Goal: Task Accomplishment & Management: Manage account settings

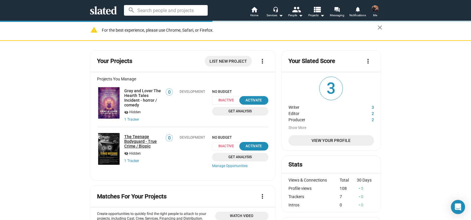
click at [137, 140] on link "The Teenage Bodyguard - True Crime / Biopic" at bounding box center [143, 141] width 38 height 14
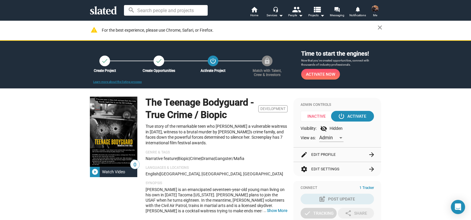
click at [182, 136] on p "True story of the remarkable teen who [PERSON_NAME] a vulnerable waitress in [D…" at bounding box center [217, 135] width 142 height 22
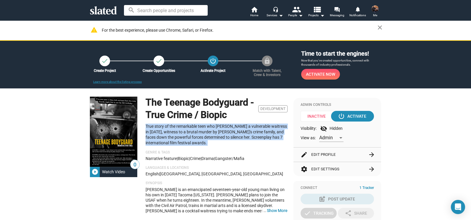
click at [182, 136] on p "True story of the remarkable teen who [PERSON_NAME] a vulnerable waitress in [D…" at bounding box center [217, 135] width 142 height 22
copy p "True story of the remarkable teen who [PERSON_NAME] a vulnerable waitress in [D…"
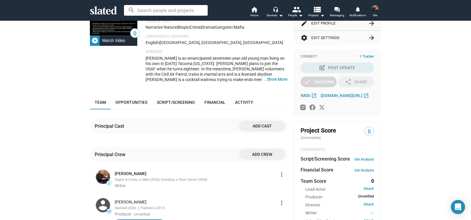
scroll to position [134, 0]
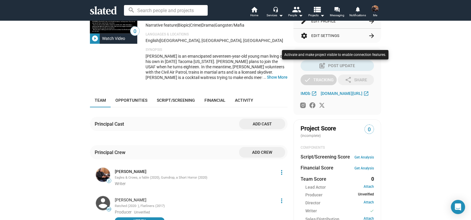
click at [277, 79] on div at bounding box center [235, 110] width 471 height 220
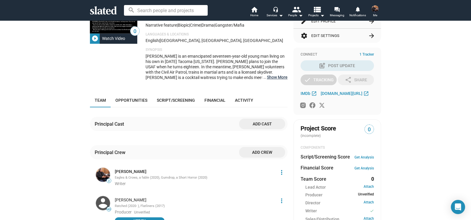
click at [277, 79] on button "… Show More" at bounding box center [277, 77] width 21 height 5
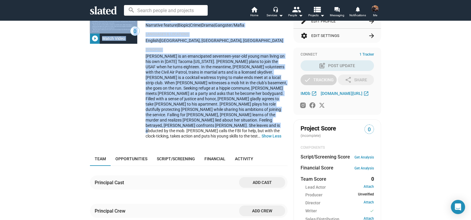
scroll to position [0, 0]
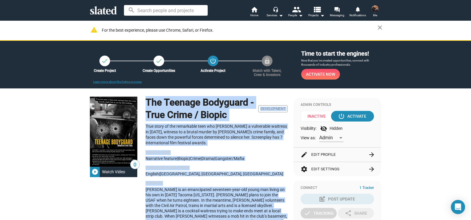
drag, startPoint x: 284, startPoint y: 120, endPoint x: 141, endPoint y: 103, distance: 144.6
click at [141, 103] on div "0 play_circle_filled Watch Video The Teenage Bodyguard - True Crime / Biopic De…" at bounding box center [189, 187] width 198 height 180
copy div "Lor Ipsumdo Sitametco - Adip Elits / Doeius Temporincid Utla etdol ma ali enima…"
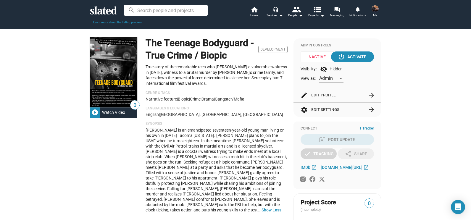
scroll to position [61, 0]
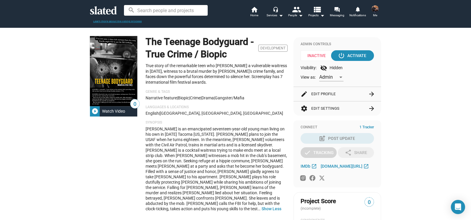
click at [327, 110] on button "settings Edit Settings arrow_forward" at bounding box center [337, 109] width 73 height 14
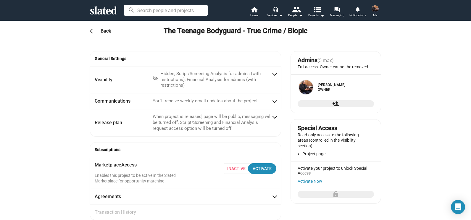
radio input "false"
radio input "true"
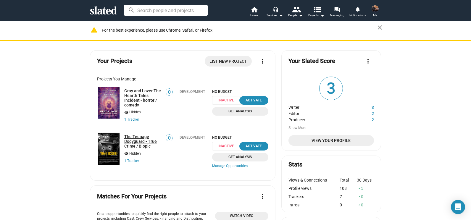
click at [142, 140] on link "The Teenage Bodyguard - True Crime / Biopic" at bounding box center [143, 141] width 38 height 14
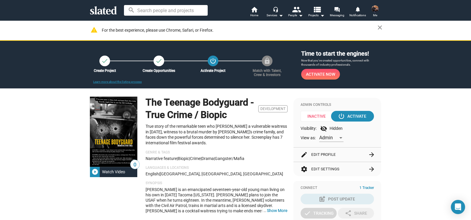
click at [329, 153] on button "edit Edit Profile arrow_forward" at bounding box center [337, 155] width 73 height 14
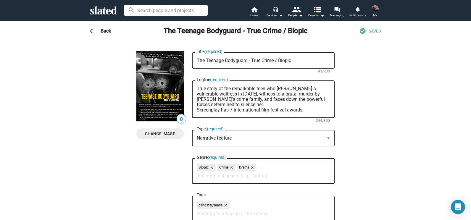
click at [229, 110] on textarea "True story of the remarkable teen who [PERSON_NAME] a vulnerable waitress in [D…" at bounding box center [263, 99] width 133 height 27
drag, startPoint x: 244, startPoint y: 102, endPoint x: 190, endPoint y: 87, distance: 56.3
click at [192, 87] on div "True story of the remarkable teen who [PERSON_NAME] a vulnerable waitress in [D…" at bounding box center [263, 98] width 143 height 39
drag, startPoint x: 226, startPoint y: 103, endPoint x: 189, endPoint y: 89, distance: 39.8
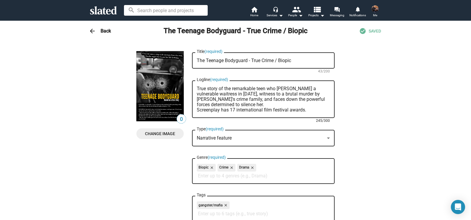
paste textarea "“Screenplay developed in collaboration with [PERSON_NAME] — veteran producer wh…"
type textarea "“Screenplay developed in collaboration with [PERSON_NAME] — veteran producer wh…"
click at [285, 60] on textarea "The Teenage Bodyguard - True Crime / Biopic" at bounding box center [263, 60] width 133 height 5
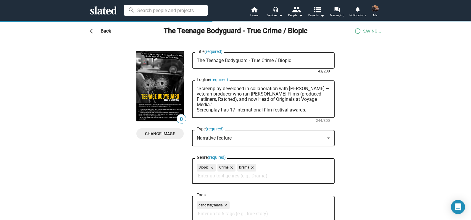
click at [285, 60] on textarea "The Teenage Bodyguard - True Crime / Biopic" at bounding box center [263, 60] width 133 height 5
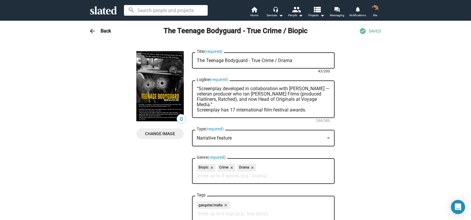
type textarea "The Teenage Bodyguard - True Crime / Drama"
click at [276, 94] on textarea "“Screenplay developed in collaboration with [PERSON_NAME] — veteran producer wh…" at bounding box center [263, 99] width 133 height 27
click at [264, 95] on textarea "“Screenplay developed in collaboration with [PERSON_NAME] — veteran producer wh…" at bounding box center [263, 99] width 133 height 27
drag, startPoint x: 264, startPoint y: 95, endPoint x: 305, endPoint y: 94, distance: 41.8
click at [305, 94] on textarea "“Screenplay developed in collaboration with [PERSON_NAME] — veteran producer wh…" at bounding box center [263, 99] width 133 height 27
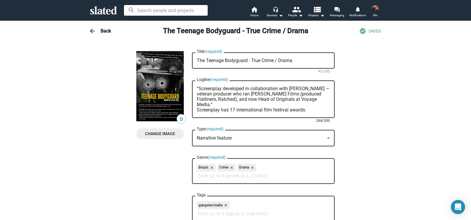
click at [297, 98] on textarea "“Screenplay developed in collaboration with [PERSON_NAME] — veteran producer wh…" at bounding box center [263, 99] width 133 height 27
click at [262, 103] on textarea "“Screenplay developed in collaboration with [PERSON_NAME] — veteran producer wh…" at bounding box center [263, 99] width 133 height 27
drag, startPoint x: 310, startPoint y: 109, endPoint x: 166, endPoint y: 85, distance: 145.9
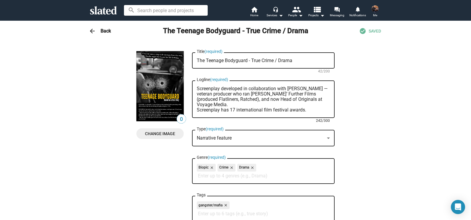
click at [230, 109] on textarea "Screenplay developed in collaboration with [PERSON_NAME] — veteran producer who…" at bounding box center [263, 99] width 133 height 27
click at [228, 110] on textarea "Screenplay developed in collaboration with [PERSON_NAME] — veteran producer who…" at bounding box center [263, 99] width 133 height 27
click at [310, 111] on textarea "Screenplay developed in collaboration with [PERSON_NAME] — veteran producer who…" at bounding box center [263, 99] width 133 height 27
drag, startPoint x: 238, startPoint y: 103, endPoint x: 177, endPoint y: 81, distance: 64.6
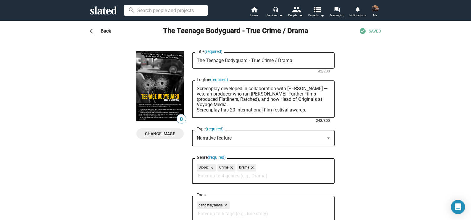
paste textarea "A true-crime biopic about a [DEMOGRAPHIC_DATA] in [DATE] Tacoma who risks every…"
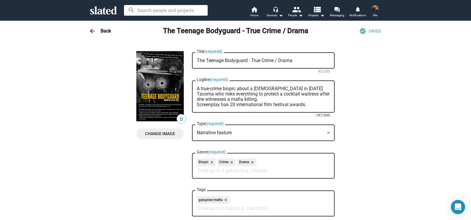
click at [226, 89] on textarea "A true-crime biopic about a [DEMOGRAPHIC_DATA] in [DATE] Tacoma who risks every…" at bounding box center [263, 96] width 133 height 21
click at [269, 97] on textarea "A true-crime drama about a [DEMOGRAPHIC_DATA] in [DATE] Tacoma who risks everyt…" at bounding box center [263, 96] width 133 height 21
click at [254, 86] on textarea "A true-crime drama about a [DEMOGRAPHIC_DATA] in [DATE] Tacoma who risks everyt…" at bounding box center [263, 96] width 133 height 21
drag, startPoint x: 278, startPoint y: 98, endPoint x: 182, endPoint y: 86, distance: 96.7
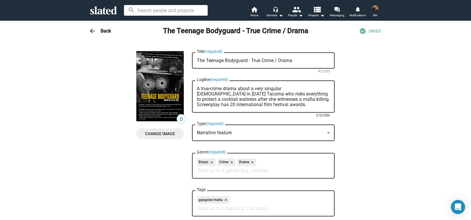
paste textarea "True crime drama: in [DATE] [GEOGRAPHIC_DATA], a [DEMOGRAPHIC_DATA] martial art…"
click at [274, 89] on textarea "True crime drama: in [DATE] [GEOGRAPHIC_DATA], a [DEMOGRAPHIC_DATA] martial art…" at bounding box center [263, 96] width 133 height 21
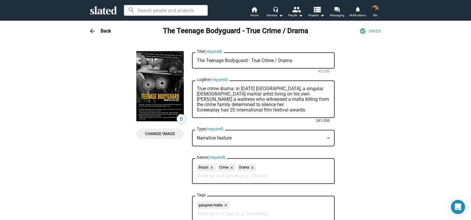
drag, startPoint x: 239, startPoint y: 105, endPoint x: 188, endPoint y: 86, distance: 54.5
click at [280, 86] on textarea "True crime drama: in [DATE] [GEOGRAPHIC_DATA], a singular [DEMOGRAPHIC_DATA] ma…" at bounding box center [263, 99] width 133 height 27
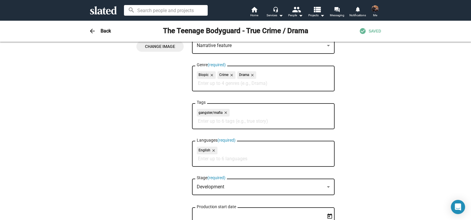
scroll to position [85, 0]
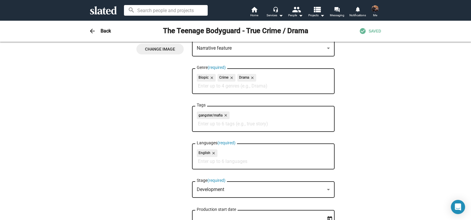
type textarea "True crime drama: in [DATE] [GEOGRAPHIC_DATA], a [DEMOGRAPHIC_DATA] martial art…"
click at [209, 79] on mat-icon "close" at bounding box center [211, 77] width 5 height 5
click at [250, 87] on input "Genre (required)" at bounding box center [264, 86] width 133 height 5
type input "t"
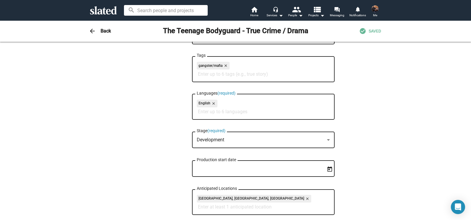
scroll to position [136, 0]
click at [240, 72] on input "Tags" at bounding box center [264, 72] width 133 height 5
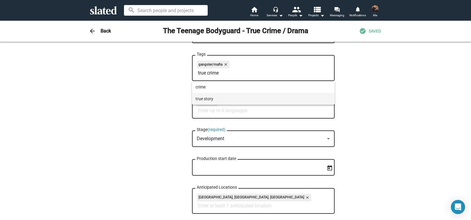
type input "true crime"
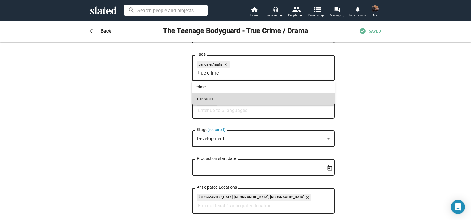
click at [216, 97] on span "true story" at bounding box center [264, 99] width 136 height 12
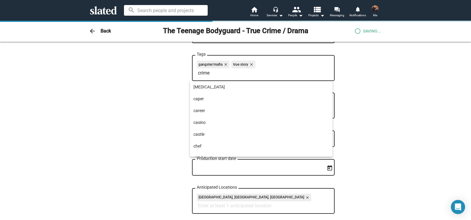
type input "crime"
click at [220, 74] on div at bounding box center [235, 110] width 471 height 220
click at [220, 74] on input "crime" at bounding box center [264, 72] width 133 height 5
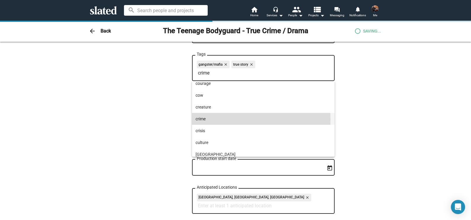
click at [203, 120] on span "crime" at bounding box center [264, 119] width 136 height 12
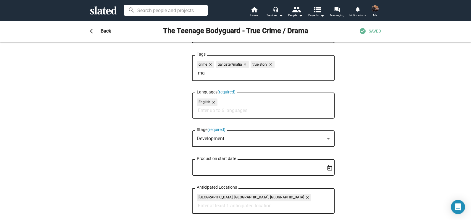
type input "m"
type input "o"
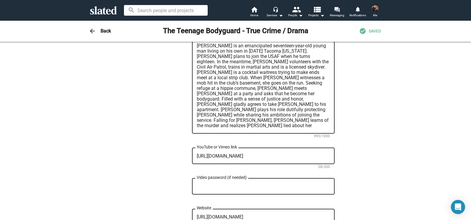
scroll to position [365, 0]
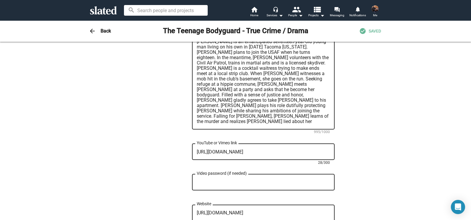
drag, startPoint x: 268, startPoint y: 150, endPoint x: 188, endPoint y: 155, distance: 80.1
click at [188, 155] on div "0 Change Image 0 Change Image The Teenage Bodyguard - True Crime / Drama Title …" at bounding box center [236, 23] width 198 height 674
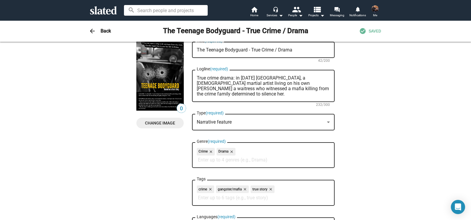
scroll to position [7, 0]
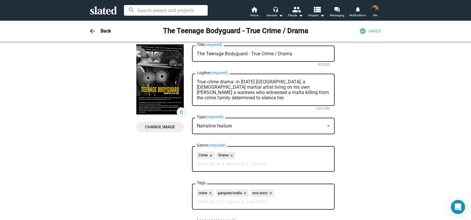
click at [301, 99] on textarea "True crime drama: in [DATE] [GEOGRAPHIC_DATA], a [DEMOGRAPHIC_DATA] martial art…" at bounding box center [263, 89] width 133 height 21
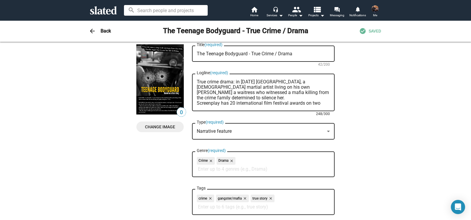
click at [305, 98] on textarea "True crime drama: in [DATE] [GEOGRAPHIC_DATA], a [DEMOGRAPHIC_DATA] martial art…" at bounding box center [263, 92] width 133 height 27
click at [227, 97] on textarea "True crime drama: in [DATE] [GEOGRAPHIC_DATA], a [DEMOGRAPHIC_DATA] martial art…" at bounding box center [263, 92] width 133 height 27
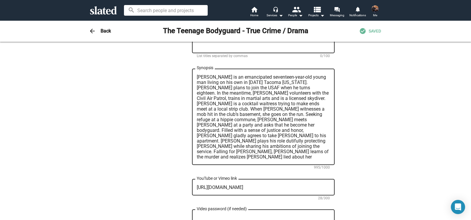
scroll to position [334, 0]
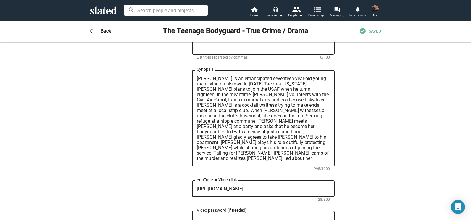
type textarea "True crime drama: in [DATE] [GEOGRAPHIC_DATA], a [DEMOGRAPHIC_DATA] martial art…"
click at [267, 126] on textarea "[PERSON_NAME] is an emancipated seventeen-year-old young man living on his own …" at bounding box center [263, 118] width 133 height 85
paste textarea "The Teenage Bodyguard is based on true events in [DATE] [GEOGRAPHIC_DATA], [US_…"
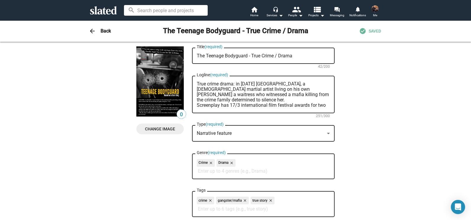
scroll to position [0, 0]
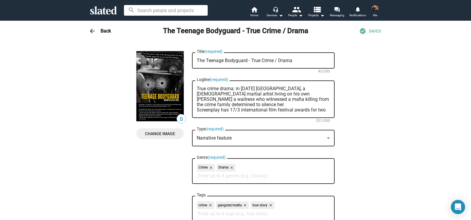
type textarea "The Teenage Bodyguard is based on true events in [DATE] [GEOGRAPHIC_DATA], [US_…"
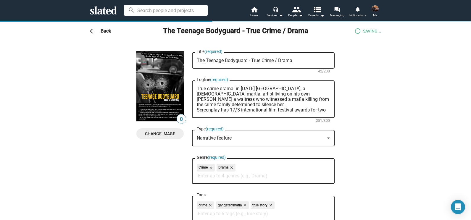
click at [369, 32] on span "SAVING..." at bounding box center [372, 31] width 18 height 6
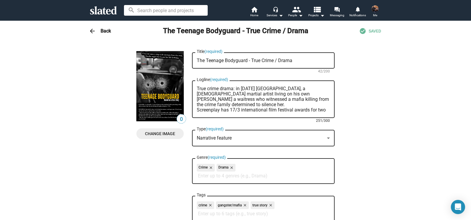
click at [278, 99] on textarea "True crime drama: in [DATE] [GEOGRAPHIC_DATA], a [DEMOGRAPHIC_DATA] martial art…" at bounding box center [263, 99] width 133 height 27
drag, startPoint x: 314, startPoint y: 99, endPoint x: 177, endPoint y: 79, distance: 138.0
paste textarea "becomes the unlikely bodyguard of a cocktail waitress who witnessed a mafia mur…"
drag, startPoint x: 321, startPoint y: 98, endPoint x: 166, endPoint y: 78, distance: 155.9
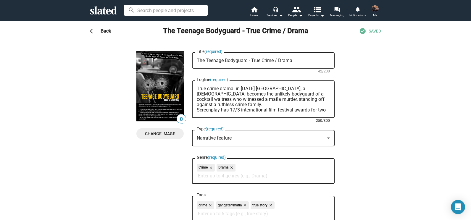
paste textarea "a [DEMOGRAPHIC_DATA] in [DATE] Tacoma protects a cocktail waitress who witnesse…"
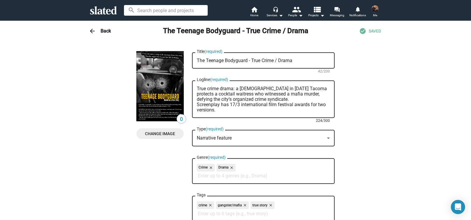
type textarea "True crime drama: a [DEMOGRAPHIC_DATA] in [DATE] Tacoma protects a cocktail wai…"
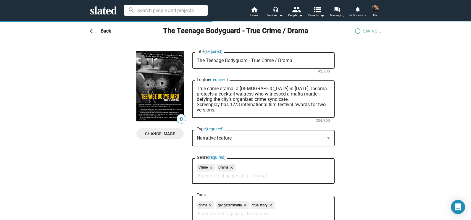
click at [370, 31] on span "SAVING..." at bounding box center [372, 31] width 18 height 6
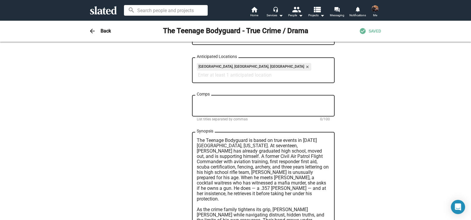
scroll to position [273, 0]
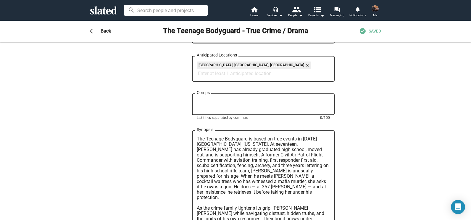
click at [293, 103] on textarea "Comps" at bounding box center [263, 104] width 133 height 11
paste textarea "[PERSON_NAME], Stand By Me, The Place Beyond the Pines, American Hustle"
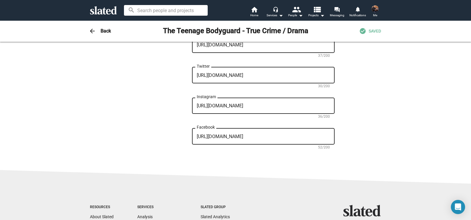
scroll to position [579, 0]
type textarea "[PERSON_NAME], Stand By Me, The Place Beyond the Pines, American Hustle"
click at [277, 138] on textarea "[URL][DOMAIN_NAME]" at bounding box center [263, 137] width 133 height 5
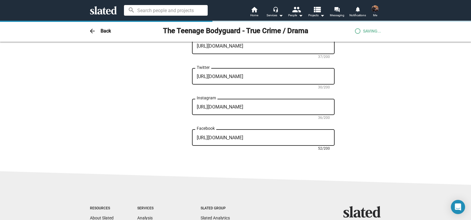
click at [277, 138] on textarea "[URL][DOMAIN_NAME]" at bounding box center [263, 137] width 133 height 5
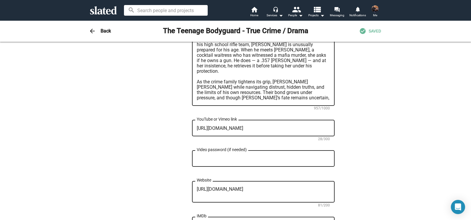
scroll to position [398, 0]
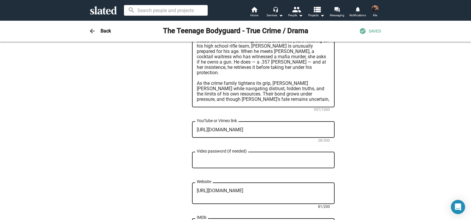
drag, startPoint x: 248, startPoint y: 193, endPoint x: 160, endPoint y: 187, distance: 88.2
drag, startPoint x: 249, startPoint y: 196, endPoint x: 167, endPoint y: 182, distance: 83.5
paste textarea "[DOMAIN_NAME][URL]"
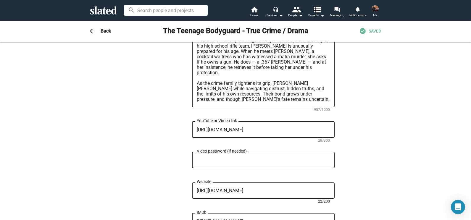
type textarea "[URL][DOMAIN_NAME]"
click at [295, 129] on textarea "[URL][DOMAIN_NAME]" at bounding box center [263, 129] width 133 height 5
click at [290, 130] on textarea "[URL][DOMAIN_NAME]" at bounding box center [263, 129] width 133 height 5
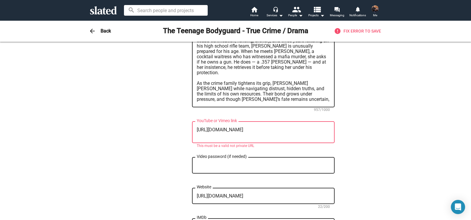
type textarea "[URL][DOMAIN_NAME]"
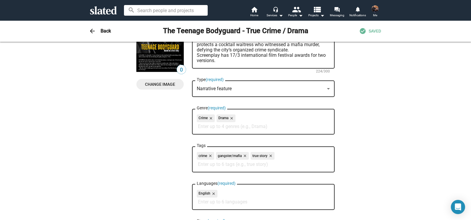
scroll to position [0, 0]
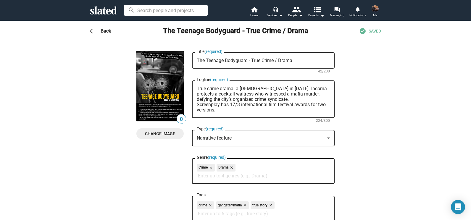
click at [244, 178] on input "Genre (required)" at bounding box center [264, 176] width 133 height 5
type input "thriller"
click at [218, 193] on span "Thriller" at bounding box center [262, 191] width 136 height 12
click at [213, 176] on input "biography" at bounding box center [264, 176] width 133 height 5
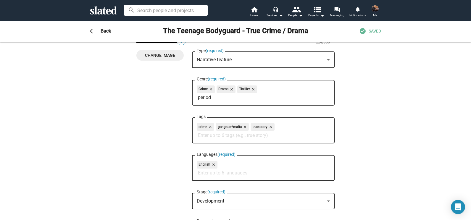
scroll to position [80, 0]
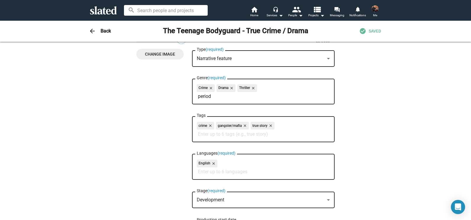
type input "period"
click at [214, 137] on input "Tags" at bounding box center [264, 134] width 133 height 5
type input "action"
click at [206, 137] on div at bounding box center [235, 110] width 471 height 220
click at [203, 135] on input "action" at bounding box center [264, 134] width 133 height 5
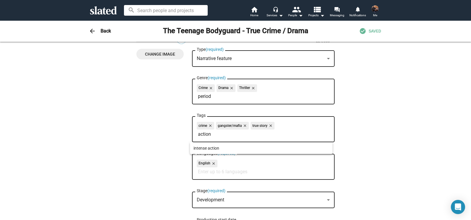
click at [216, 134] on div at bounding box center [235, 110] width 471 height 220
click at [211, 133] on input "action" at bounding box center [264, 134] width 133 height 5
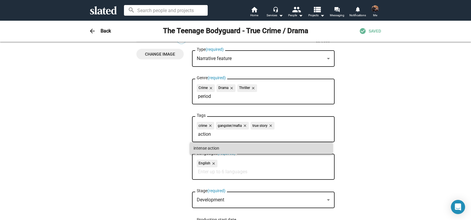
click at [213, 147] on span "intense action" at bounding box center [262, 148] width 136 height 12
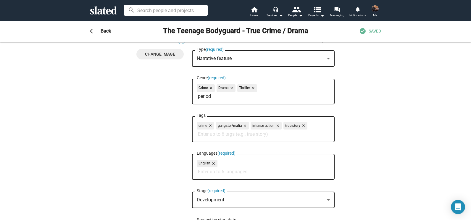
click at [372, 31] on span "SAVED" at bounding box center [375, 31] width 12 height 6
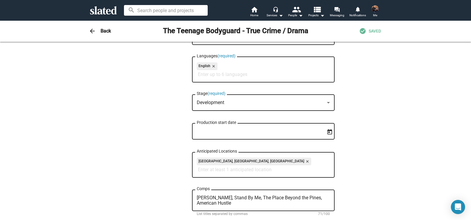
scroll to position [174, 0]
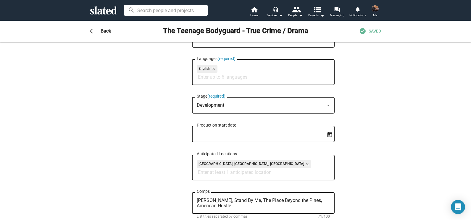
click at [326, 105] on div at bounding box center [328, 105] width 5 height 5
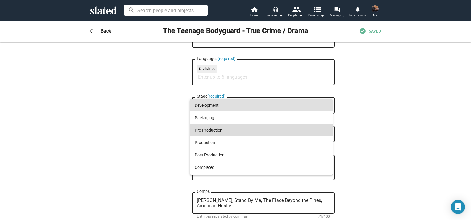
click at [315, 127] on span "Pre-Production" at bounding box center [261, 130] width 133 height 12
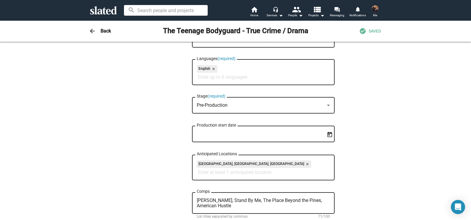
click at [384, 94] on div "0 Change Image 0 Change Image The Teenage Bodyguard - True Crime / Drama Title …" at bounding box center [235, 216] width 303 height 679
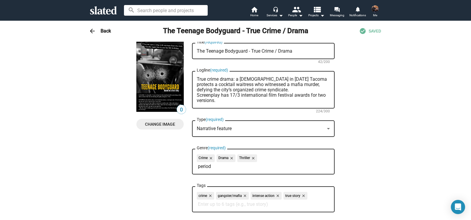
scroll to position [0, 0]
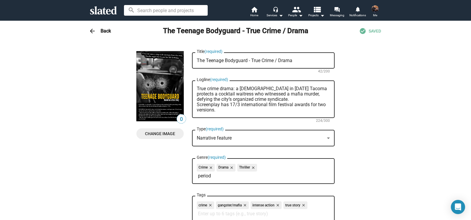
click at [365, 31] on div "arrow_back Back The Teenage Bodyguard - True Crime / Drama check_circle SAVED" at bounding box center [235, 31] width 303 height 12
click at [361, 31] on mat-icon "check_circle" at bounding box center [363, 31] width 7 height 7
click at [105, 32] on h3 "Back" at bounding box center [106, 31] width 10 height 6
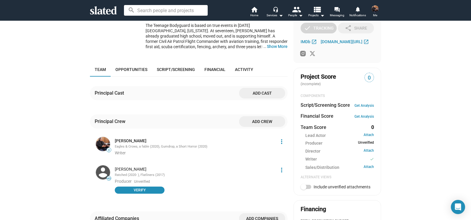
scroll to position [168, 0]
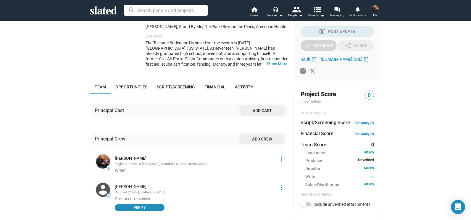
click at [265, 105] on span "Add cast" at bounding box center [262, 110] width 37 height 11
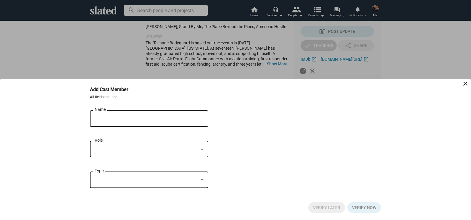
click at [113, 48] on div at bounding box center [235, 110] width 471 height 220
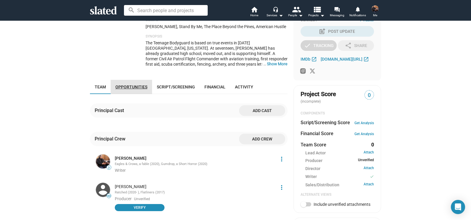
click at [131, 85] on span "Opportunities" at bounding box center [132, 87] width 32 height 5
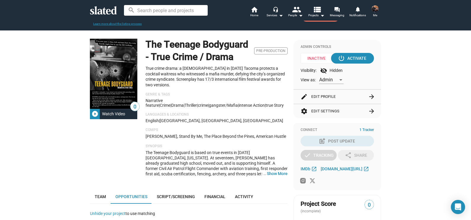
scroll to position [56, 0]
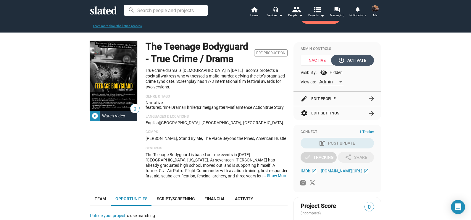
click at [354, 61] on div "power_settings_new Activate" at bounding box center [352, 60] width 27 height 11
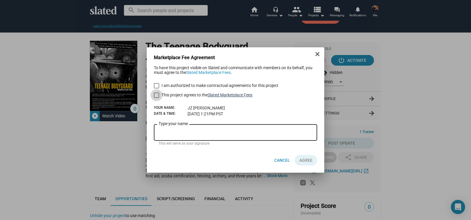
click at [240, 95] on link "Slated Marketplace Fees" at bounding box center [230, 95] width 45 height 5
click at [158, 84] on span at bounding box center [156, 85] width 5 height 5
click at [157, 89] on input "I am authorized to make contractual agreements for this project" at bounding box center [156, 89] width 0 height 0
checkbox input "true"
click at [154, 98] on span at bounding box center [156, 95] width 5 height 5
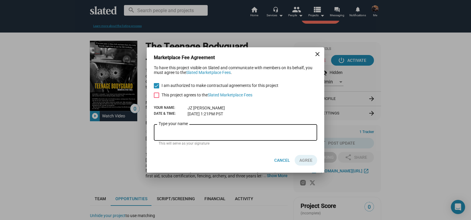
click at [156, 98] on input "This project agrees to the Slated Marketplace Fees" at bounding box center [156, 98] width 0 height 0
checkbox input "true"
click at [319, 52] on mat-icon "close" at bounding box center [317, 54] width 7 height 7
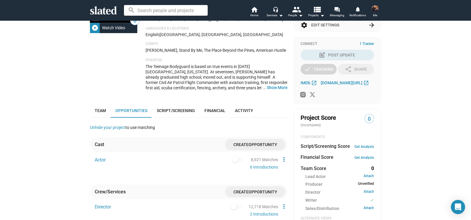
scroll to position [174, 0]
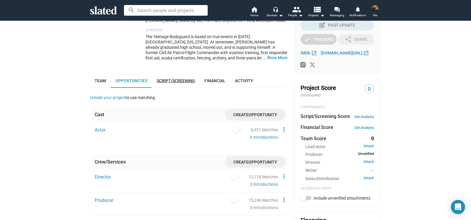
click at [181, 78] on span "Script/Screening" at bounding box center [176, 80] width 38 height 5
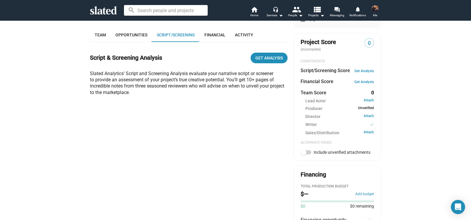
scroll to position [165, 0]
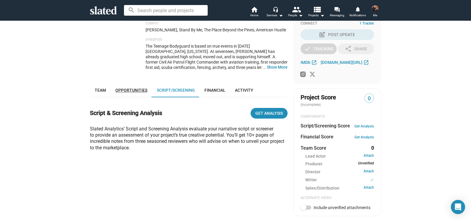
click at [137, 88] on span "Opportunities" at bounding box center [132, 90] width 32 height 5
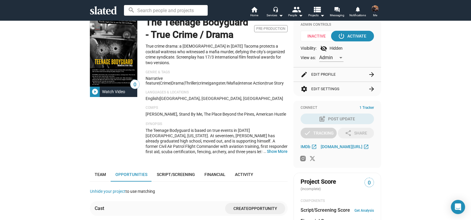
scroll to position [86, 0]
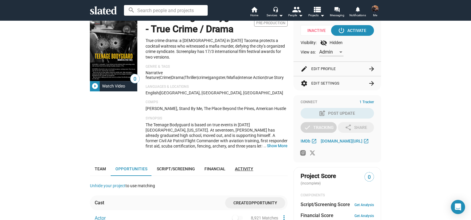
click at [251, 163] on link "Activity" at bounding box center [244, 169] width 28 height 14
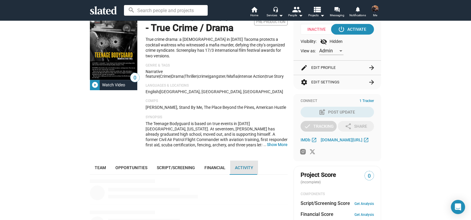
scroll to position [223, 0]
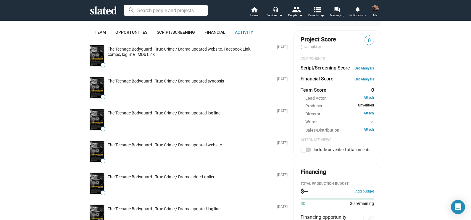
drag, startPoint x: 467, startPoint y: 97, endPoint x: 469, endPoint y: 71, distance: 26.4
click at [401, 71] on mat-drawer-content "warning For the best experience, please use Chrome, Safari, or Firefox. close c…" at bounding box center [235, 120] width 471 height 200
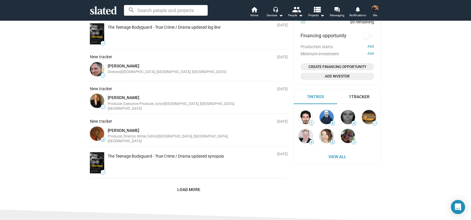
scroll to position [403, 0]
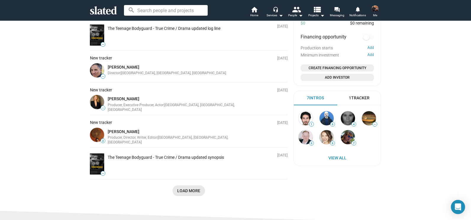
click at [181, 186] on span "Load More" at bounding box center [188, 191] width 23 height 11
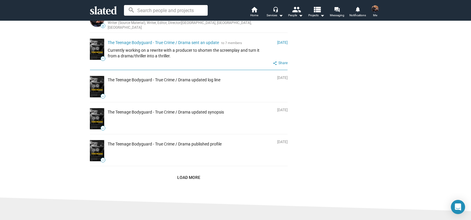
scroll to position [774, 0]
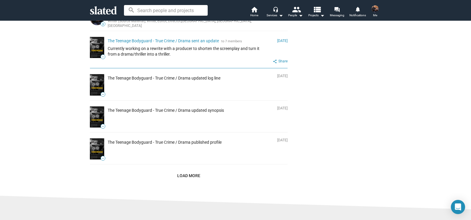
click at [194, 171] on span "Load More" at bounding box center [188, 176] width 23 height 11
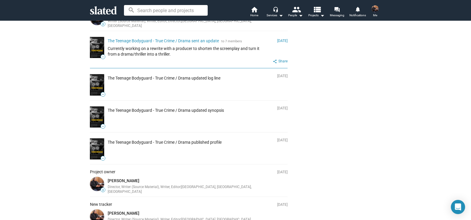
scroll to position [922, 0]
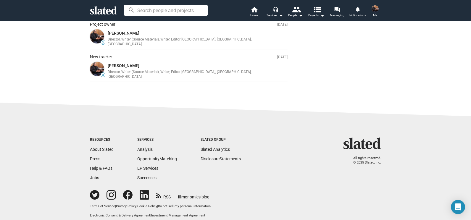
drag, startPoint x: 295, startPoint y: 53, endPoint x: 266, endPoint y: 51, distance: 29.7
click at [345, 102] on sl-footer "Resources About Slated Press Help & FAQs Jobs Services Analysis Opportunity Mat…" at bounding box center [235, 164] width 471 height 124
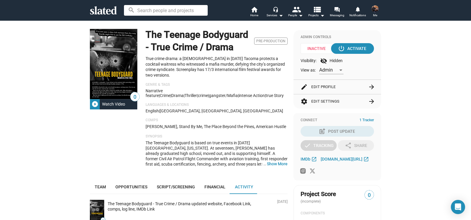
scroll to position [66, 0]
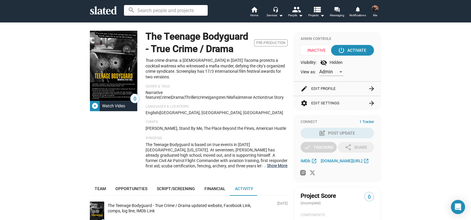
click at [277, 163] on button "… Show More" at bounding box center [277, 165] width 21 height 5
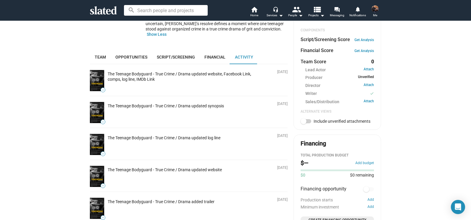
scroll to position [246, 0]
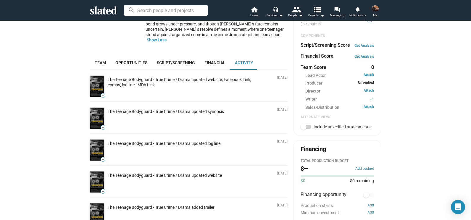
drag, startPoint x: 297, startPoint y: 57, endPoint x: 375, endPoint y: 54, distance: 78.2
click at [375, 54] on mat-card "Project Score (incomplete) 0 COMPONENTS Script/Screening Score Get Analysis Fin…" at bounding box center [338, 72] width 88 height 128
copy div "Financial Score Get Analysis"
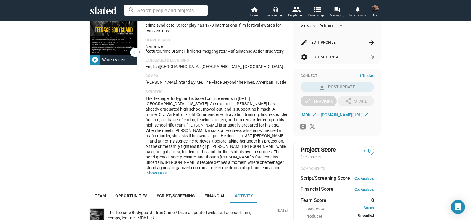
scroll to position [107, 0]
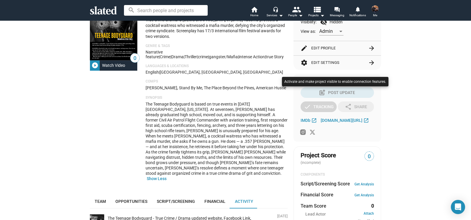
click at [123, 186] on div at bounding box center [235, 110] width 471 height 220
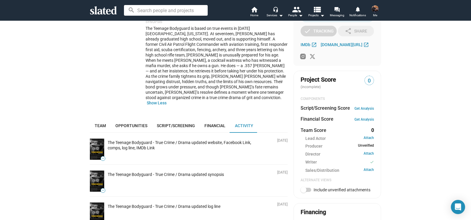
scroll to position [186, 0]
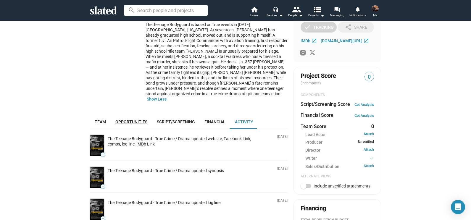
click at [135, 120] on span "Opportunities" at bounding box center [132, 122] width 32 height 5
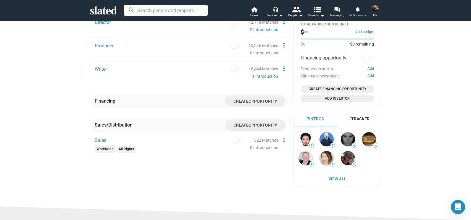
scroll to position [393, 0]
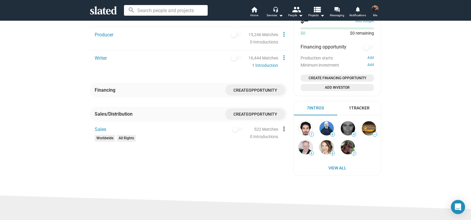
click at [282, 126] on mat-icon "more_vert" at bounding box center [284, 129] width 7 height 7
click at [188, 166] on div at bounding box center [235, 110] width 471 height 220
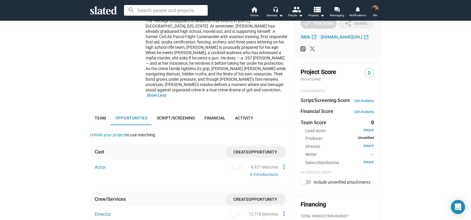
scroll to position [164, 0]
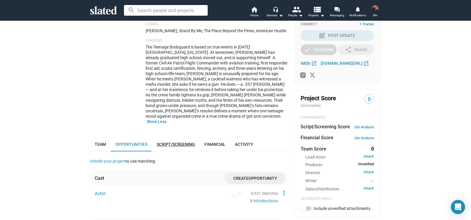
click at [189, 142] on span "Script/Screening" at bounding box center [176, 144] width 38 height 5
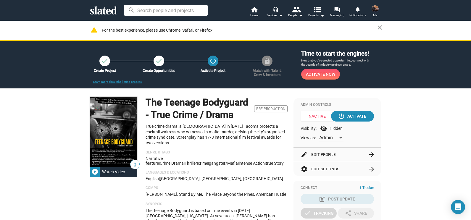
click at [320, 154] on button "edit Edit Profile arrow_forward" at bounding box center [337, 155] width 73 height 14
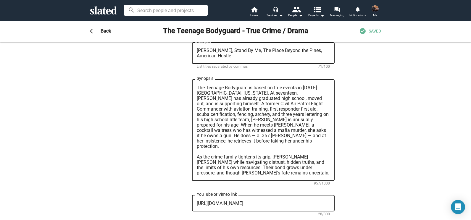
scroll to position [333, 0]
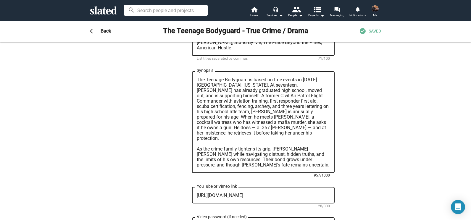
drag, startPoint x: 291, startPoint y: 166, endPoint x: 191, endPoint y: 81, distance: 131.5
click at [192, 81] on div "The Teenage Bodyguard is based on true events in [DATE] [GEOGRAPHIC_DATA], [US_…" at bounding box center [263, 121] width 143 height 103
paste textarea "a true crime drama based on real events in [DATE] [GEOGRAPHIC_DATA], [US_STATE]…"
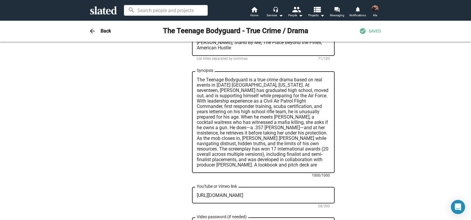
click at [285, 111] on textarea "The Teenage Bodyguard is a true crime drama based on real events in [DATE] [GEO…" at bounding box center [263, 122] width 133 height 91
type textarea "The Teenage Bodyguard is a true crime drama based on real events in [DATE] [GEO…"
click at [369, 31] on span "SAVED" at bounding box center [375, 31] width 12 height 6
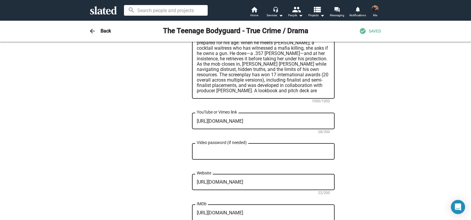
scroll to position [406, 0]
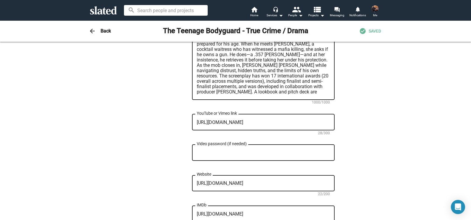
drag, startPoint x: 273, startPoint y: 119, endPoint x: 148, endPoint y: 117, distance: 125.0
drag, startPoint x: 220, startPoint y: 127, endPoint x: 130, endPoint y: 115, distance: 90.8
paste textarea "[DOMAIN_NAME][URL]"
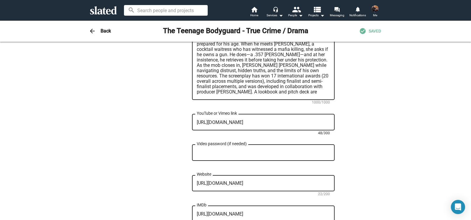
click at [304, 121] on textarea "[URL][DOMAIN_NAME]" at bounding box center [263, 122] width 133 height 5
type textarea "[URL][DOMAIN_NAME]"
click at [272, 73] on textarea "The Teenage Bodyguard is a true crime drama based on real events in [DATE] [GEO…" at bounding box center [263, 49] width 133 height 91
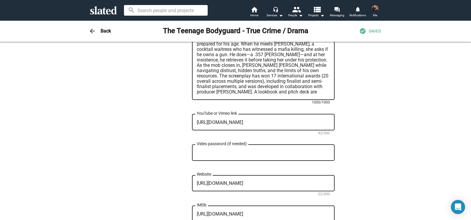
click at [272, 73] on textarea "The Teenage Bodyguard is a true crime drama based on real events in [DATE] [GEO…" at bounding box center [263, 49] width 133 height 91
paste textarea "already graduated high school, moved out, and is supporting himself while prepa…"
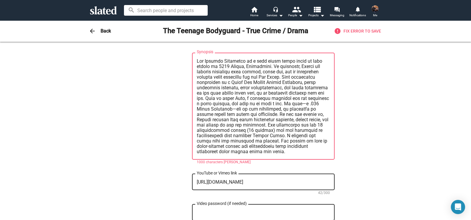
scroll to position [347, 0]
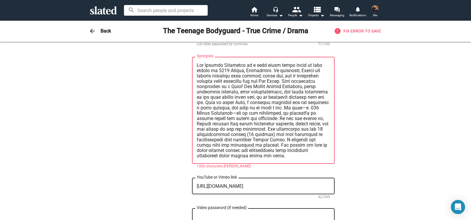
click at [246, 154] on textarea "Synopsis" at bounding box center [263, 111] width 133 height 96
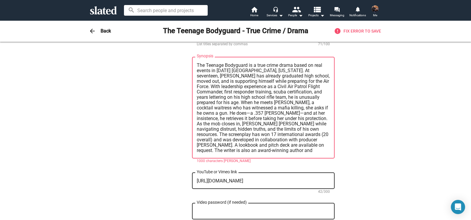
click at [259, 122] on textarea "The Teenage Bodyguard is a true crime drama based on real events in [DATE] [GEO…" at bounding box center [263, 108] width 133 height 91
paste textarea "graduated high school, moved out, and is supporting himself while preparing for…"
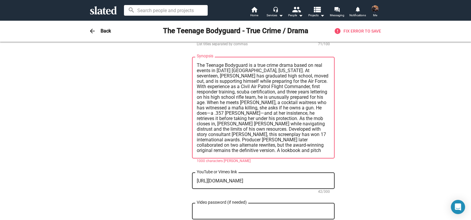
click at [251, 111] on textarea "The Teenage Bodyguard is a true crime drama based on real events in [DATE] [GEO…" at bounding box center [263, 108] width 133 height 91
paste textarea "e screenplay has won 17 international awards. Producer [PERSON_NAME] later coll…"
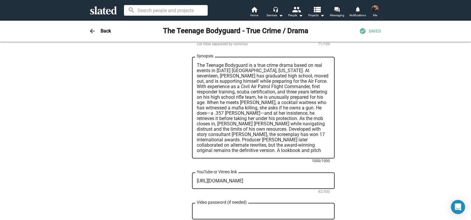
click at [313, 145] on textarea "The Teenage Bodyguard is a true crime drama based on real events in [DATE] [GEO…" at bounding box center [263, 108] width 133 height 91
click at [273, 105] on textarea "The Teenage Bodyguard is a true crime drama based on real events in [DATE] [GEO…" at bounding box center [263, 108] width 133 height 91
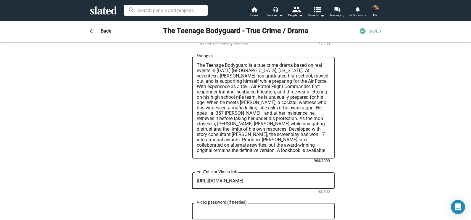
paste textarea "Written by [PERSON_NAME] and sharpened with guidance from story consultant [PER…"
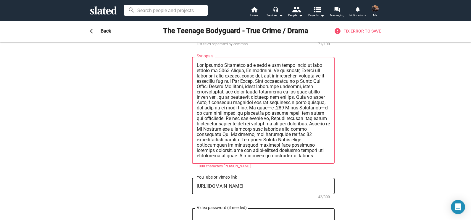
click at [276, 95] on textarea "Synopsis" at bounding box center [263, 111] width 133 height 96
paste textarea ". At seventeen, [PERSON_NAME] has graduated high school, moved out, and is supp…"
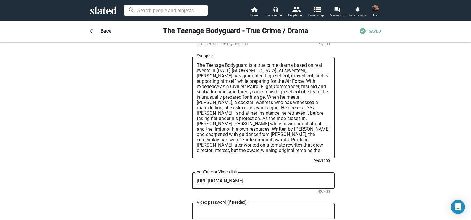
type textarea "The Teenage Bodyguard is a true crime drama based on real events in [DATE] [GEO…"
click at [367, 132] on div "0 Change Image 0 Change Image The Teenage Bodyguard - True Crime / Drama Title …" at bounding box center [235, 43] width 303 height 679
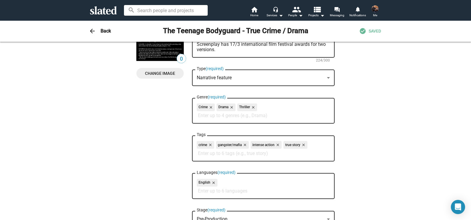
scroll to position [0, 0]
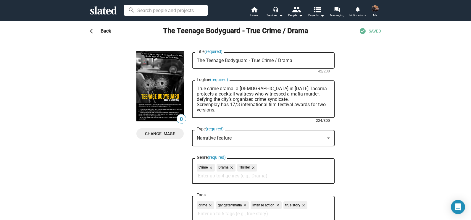
drag, startPoint x: 266, startPoint y: 99, endPoint x: 168, endPoint y: 88, distance: 99.0
paste textarea "In [DATE] Tacoma, a [DEMOGRAPHIC_DATA] protects a cocktail waitress who witness…"
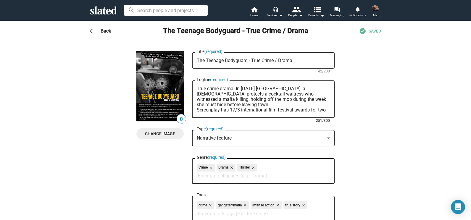
click at [221, 99] on textarea "True crime drama: In [DATE] [GEOGRAPHIC_DATA], a [DEMOGRAPHIC_DATA] protects a …" at bounding box center [263, 99] width 133 height 27
click at [235, 98] on textarea "True crime drama: In [DATE] [GEOGRAPHIC_DATA], a [DEMOGRAPHIC_DATA] protects a …" at bounding box center [263, 99] width 133 height 27
drag, startPoint x: 323, startPoint y: 98, endPoint x: 184, endPoint y: 80, distance: 140.0
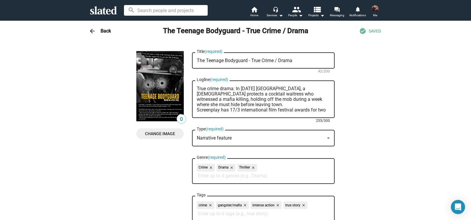
type textarea "True crime drama: In [DATE] [GEOGRAPHIC_DATA], a [DEMOGRAPHIC_DATA] protects a …"
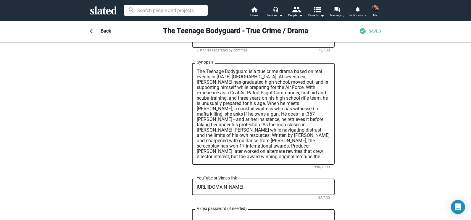
scroll to position [347, 0]
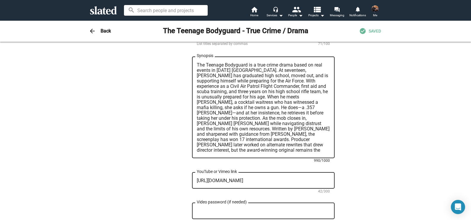
drag, startPoint x: 206, startPoint y: 96, endPoint x: 357, endPoint y: 171, distance: 169.0
click at [357, 171] on div "0 Change Image 0 Change Image The Teenage Bodyguard - True Crime / Drama Title …" at bounding box center [235, 43] width 303 height 679
paste textarea "For the next week, until she can safely leave tow"
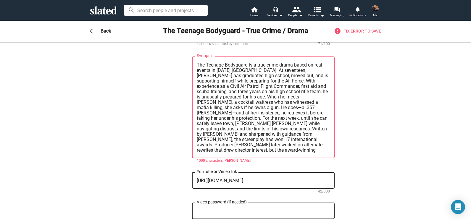
click at [270, 110] on textarea "Synopsis" at bounding box center [263, 107] width 133 height 91
type textarea "The Teenage Bodyguard is a true crime drama based on real events in [DATE] [GEO…"
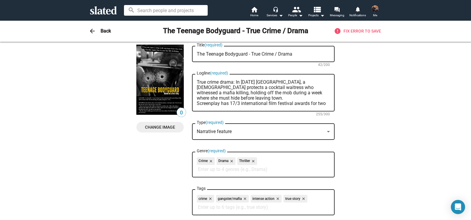
scroll to position [0, 0]
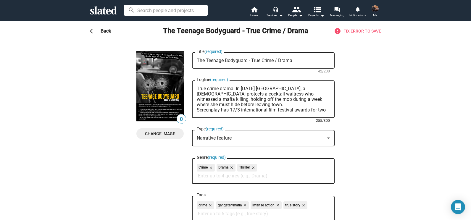
drag, startPoint x: 323, startPoint y: 97, endPoint x: 164, endPoint y: 76, distance: 159.8
paste textarea "for a week until she can escape"
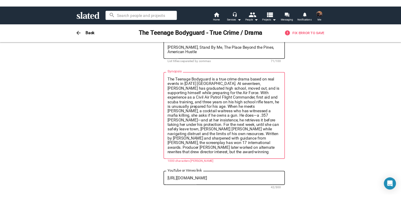
scroll to position [331, 0]
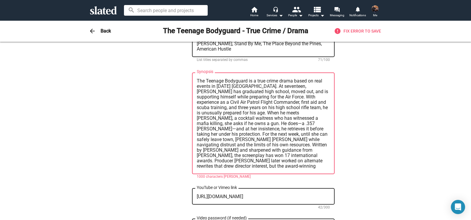
type textarea "True crime drama: In [DATE] [GEOGRAPHIC_DATA], a [DEMOGRAPHIC_DATA] protects a …"
click at [244, 124] on textarea "Synopsis" at bounding box center [263, 123] width 133 height 91
paste textarea "Civil Air Patrol leadership, first aid and scuba training, and three years on h…"
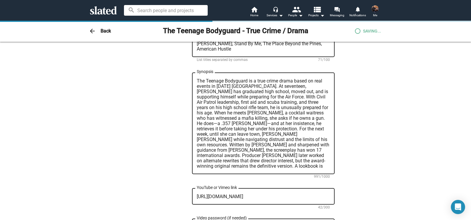
click at [388, 140] on div "0 Change Image 0 Change Image The Teenage Bodyguard - True Crime / Drama Title …" at bounding box center [235, 61] width 471 height 703
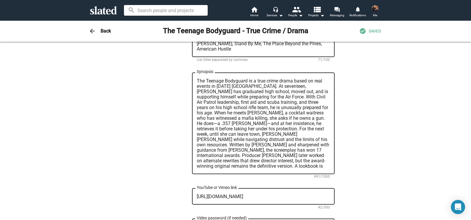
click at [203, 97] on textarea "The Teenage Bodyguard is a true crime drama based on real events in [DATE] [GEO…" at bounding box center [263, 123] width 133 height 91
click at [326, 97] on textarea "The Teenage Bodyguard is a true crime drama based on real events in [DATE] [GEO…" at bounding box center [263, 123] width 133 height 91
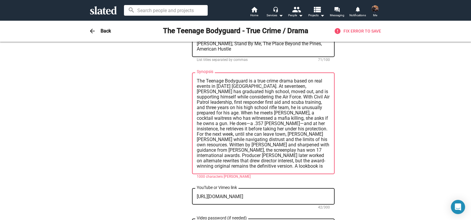
click at [251, 101] on textarea "The Teenage Bodyguard is a true crime drama based on real events in [DATE] [GEO…" at bounding box center [263, 123] width 133 height 91
click at [249, 108] on textarea "The Teenage Bodyguard is a true crime drama based on real events in [DATE] [GEO…" at bounding box center [263, 123] width 133 height 91
click at [226, 123] on textarea "The Teenage Bodyguard is a true crime drama based on real events in [DATE] [GEO…" at bounding box center [263, 123] width 133 height 91
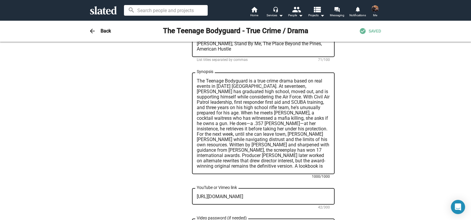
click at [240, 129] on textarea "The Teenage Bodyguard is a true crime drama based on real events in [DATE] [GEO…" at bounding box center [263, 123] width 133 height 91
click at [255, 140] on textarea "The Teenage Bodyguard is a true crime drama based on real events in [DATE] [GEO…" at bounding box center [263, 123] width 133 height 91
type textarea "The Teenage Bodyguard is a true crime drama based on real events in [DATE] [GEO…"
click at [371, 29] on span "SAVED" at bounding box center [375, 31] width 12 height 6
